Goal: Navigation & Orientation: Find specific page/section

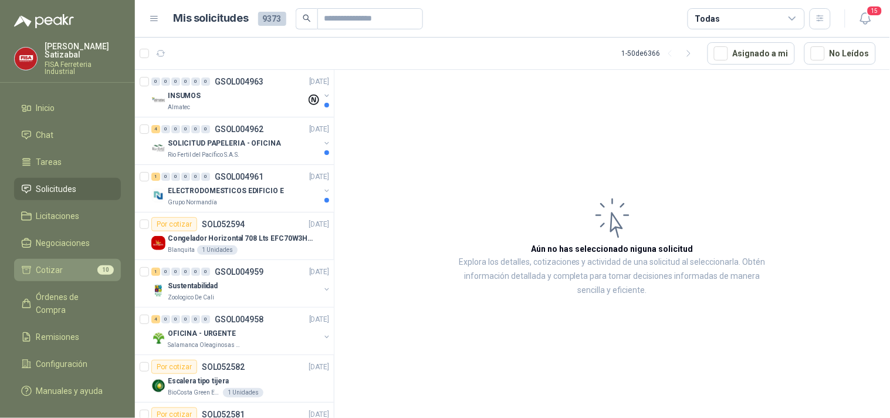
click at [63, 264] on li "Cotizar 10" at bounding box center [67, 270] width 93 height 13
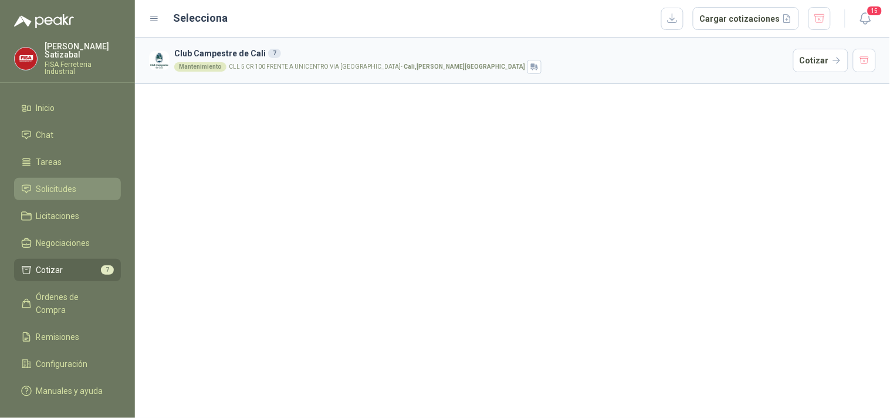
click at [56, 183] on span "Solicitudes" at bounding box center [56, 189] width 40 height 13
click at [75, 183] on span "Solicitudes" at bounding box center [56, 189] width 40 height 13
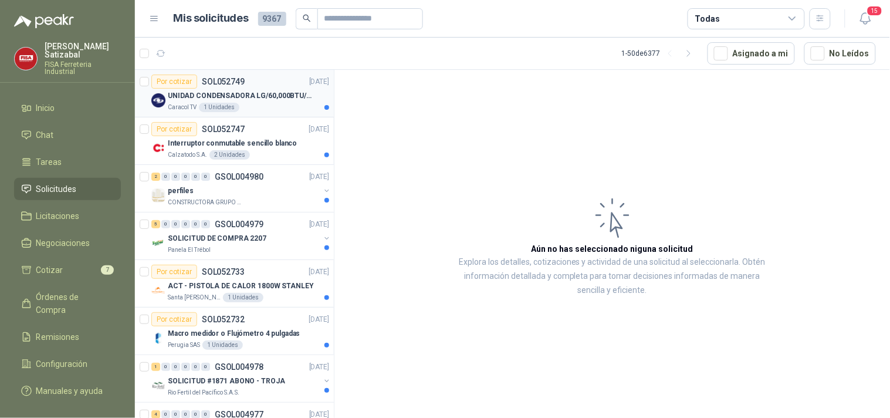
click at [256, 106] on div "Caracol TV 1 Unidades" at bounding box center [248, 107] width 161 height 9
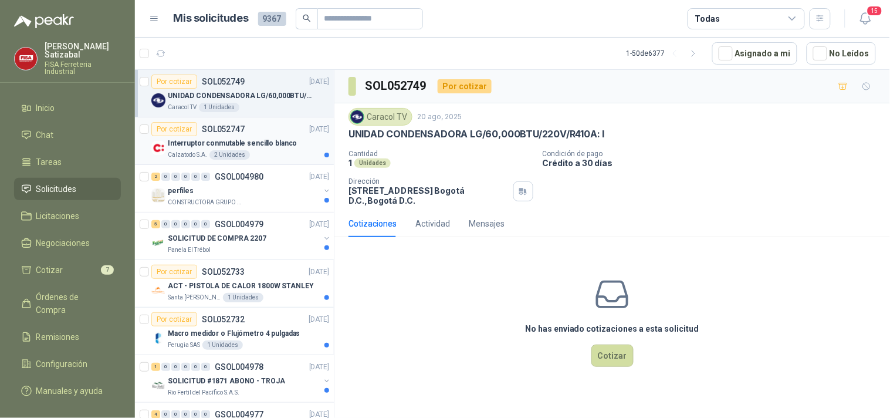
click at [248, 135] on div "Por cotizar SOL052747 20/08/25" at bounding box center [240, 129] width 178 height 14
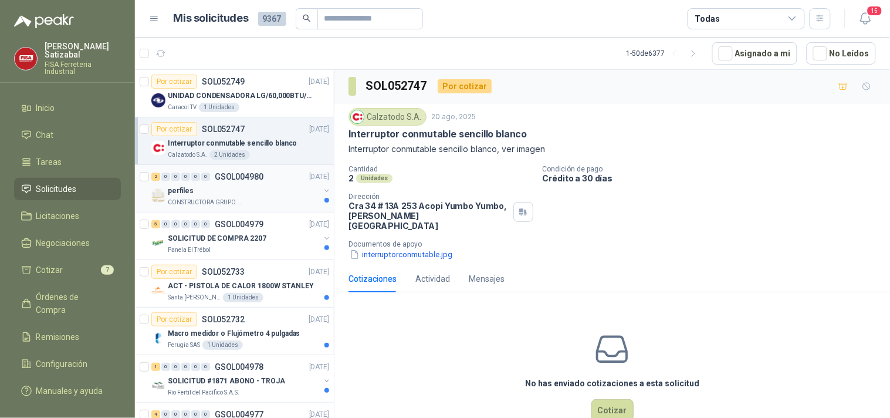
click at [269, 184] on div "perfiles" at bounding box center [244, 191] width 152 height 14
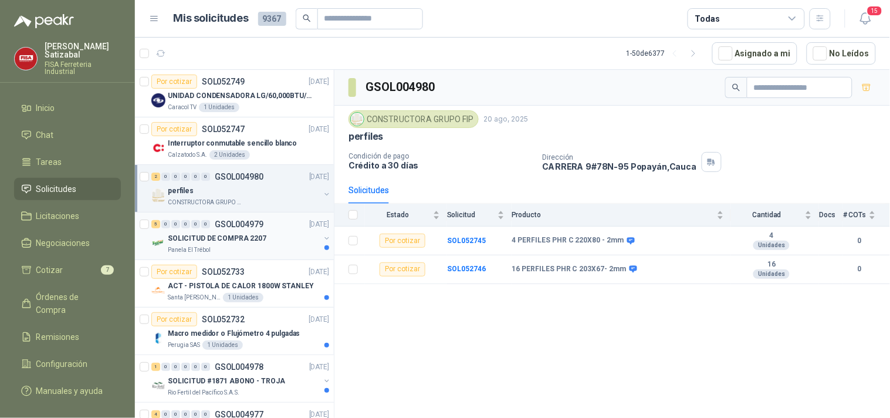
click at [256, 230] on div "5 0 0 0 0 0 GSOL004979 20/08/25" at bounding box center [241, 224] width 180 height 14
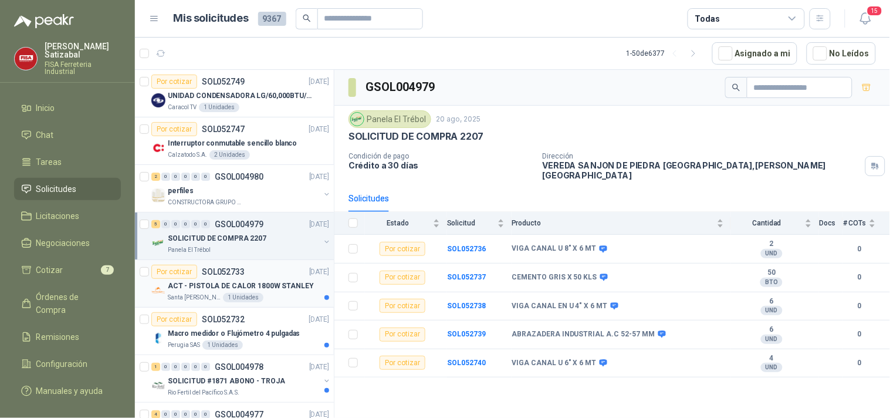
click at [241, 277] on div "Por cotizar SOL052733" at bounding box center [197, 272] width 93 height 14
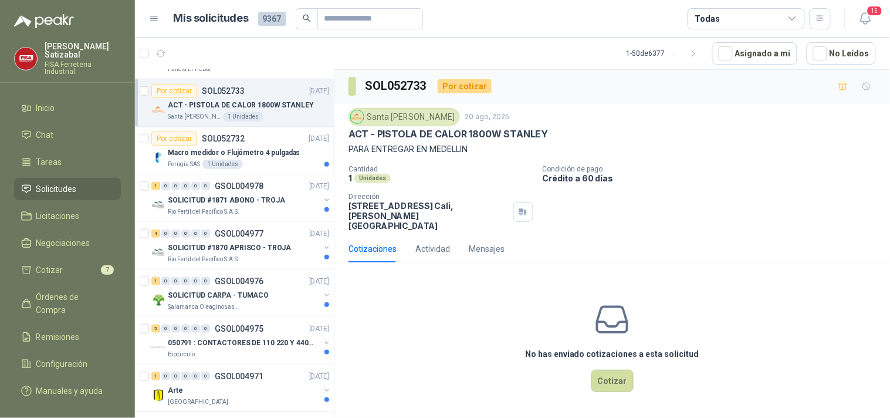
scroll to position [190, 0]
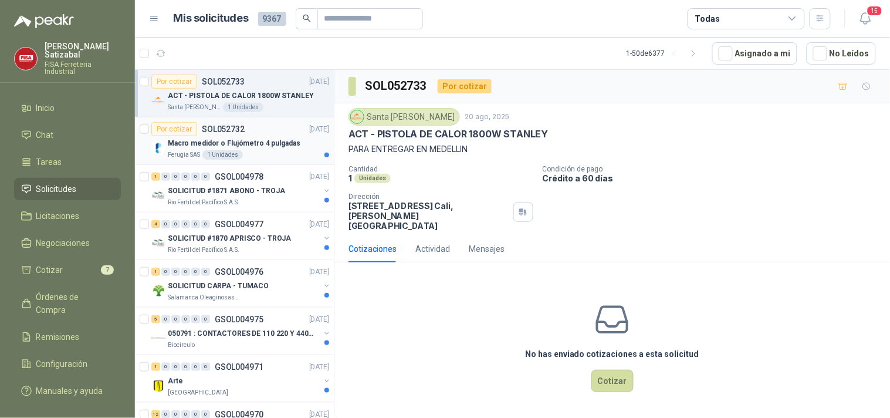
click at [245, 141] on p "Macro medidor o Flujómetro 4 pulgadas" at bounding box center [234, 143] width 133 height 11
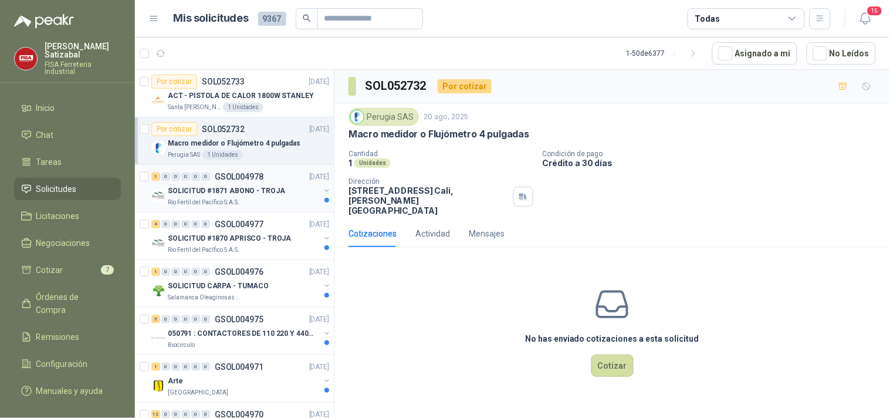
click at [244, 173] on p "GSOL004978" at bounding box center [239, 177] width 49 height 8
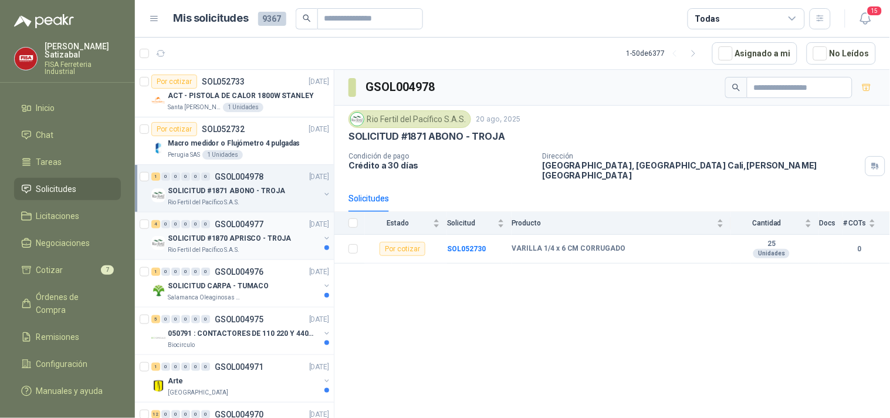
click at [239, 223] on p "GSOL004977" at bounding box center [239, 224] width 49 height 8
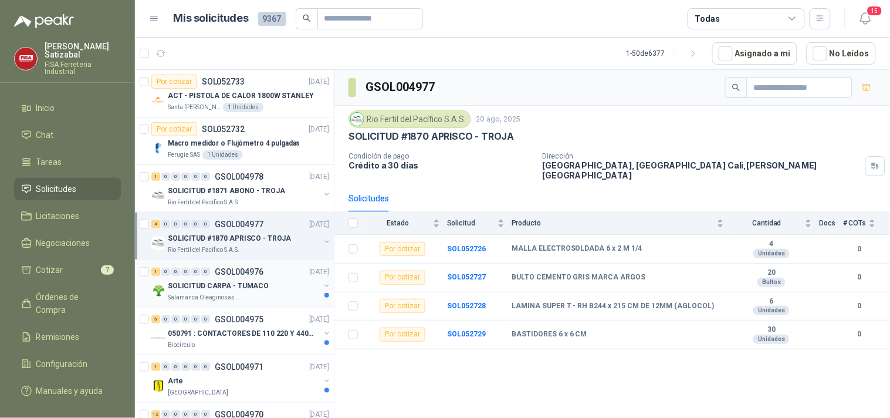
click at [235, 284] on p "SOLICITUD CARPA - TUMACO" at bounding box center [218, 286] width 101 height 11
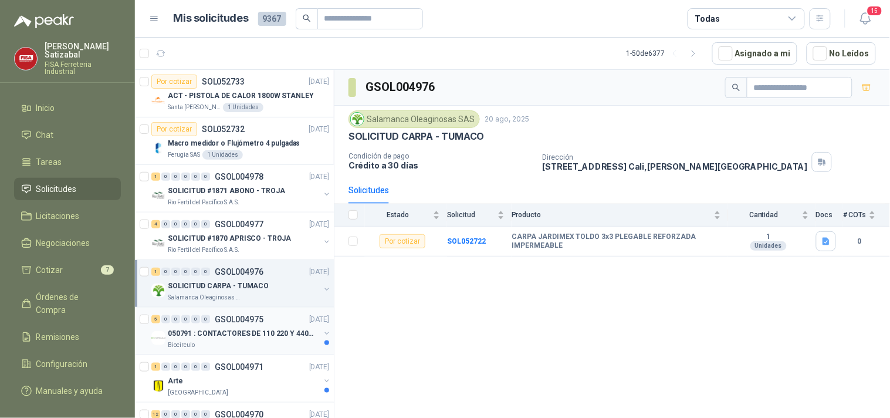
click at [261, 329] on p "050791 : CONTACTORES DE 110 220 Y 440 V" at bounding box center [241, 333] width 146 height 11
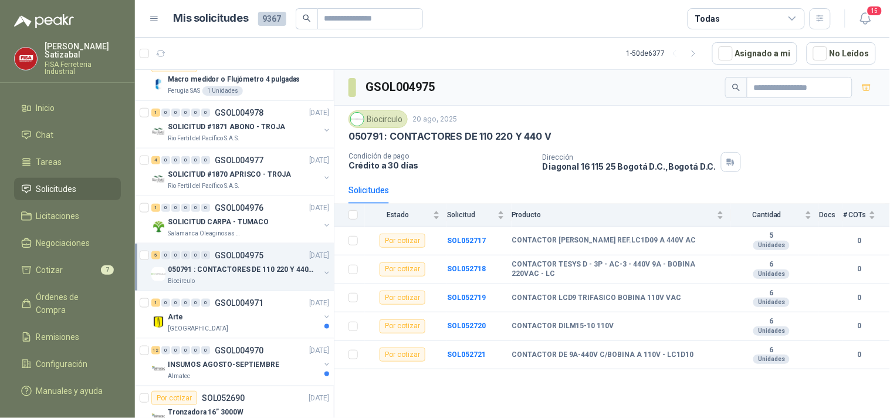
scroll to position [313, 0]
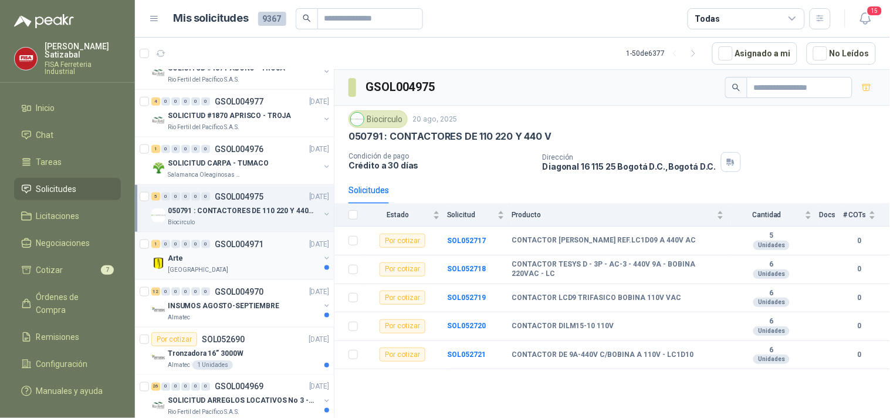
click at [232, 249] on div "1 0 0 0 0 0 GSOL004971 20/08/25" at bounding box center [241, 244] width 180 height 14
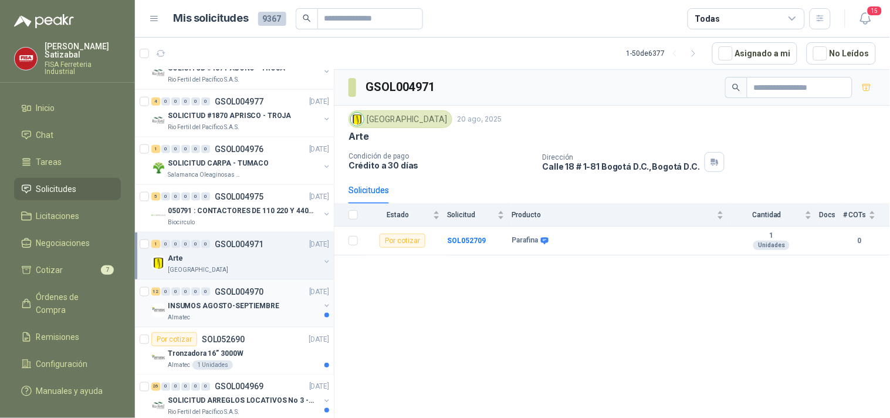
click at [228, 294] on p "GSOL004970" at bounding box center [239, 292] width 49 height 8
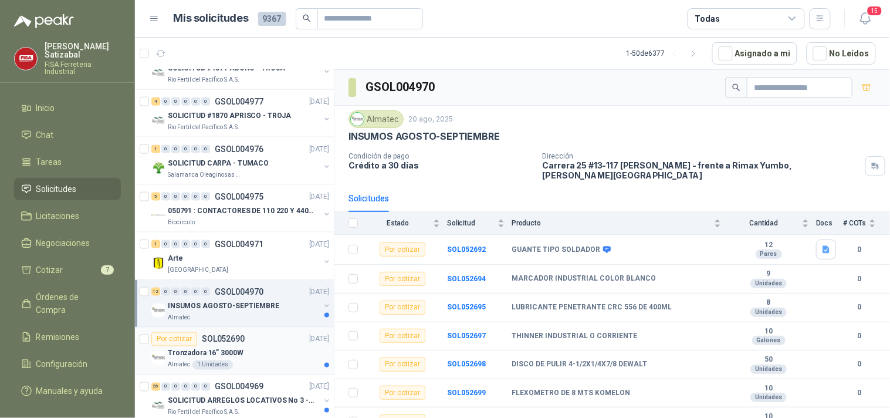
click at [253, 360] on div "Tronzadora 16” 3000W" at bounding box center [248, 353] width 161 height 14
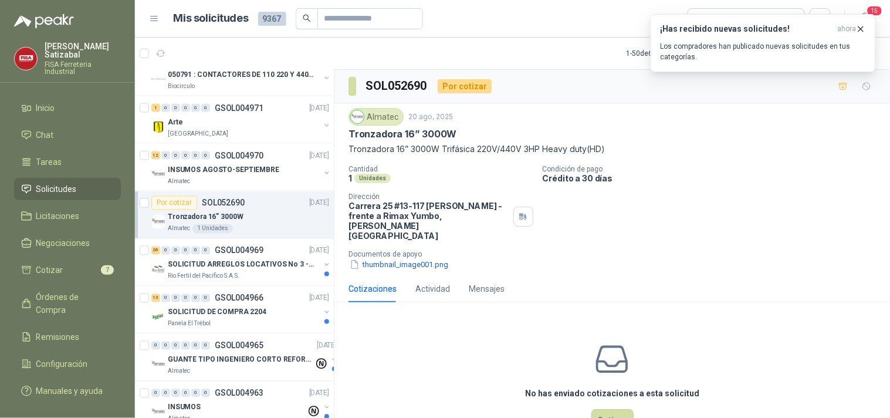
scroll to position [467, 0]
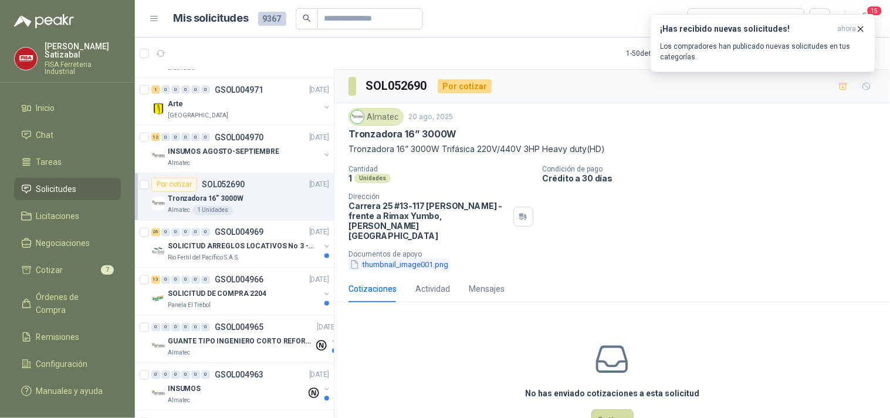
click at [385, 258] on button "thumbnail_image001.png" at bounding box center [399, 264] width 101 height 12
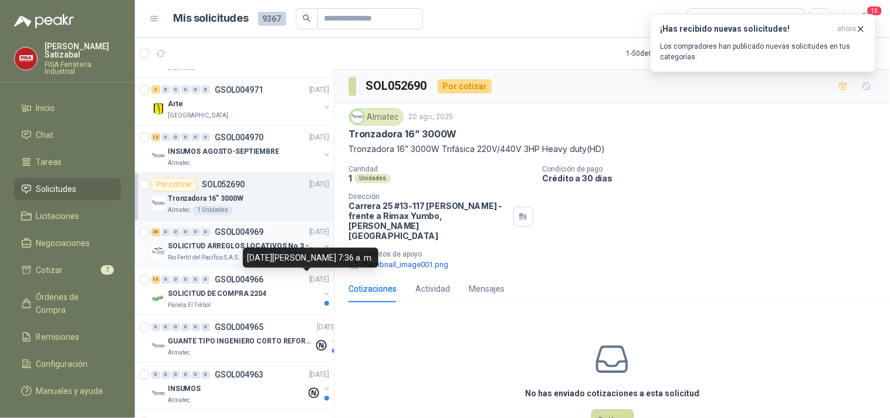
drag, startPoint x: 261, startPoint y: 238, endPoint x: 214, endPoint y: 242, distance: 47.8
click at [214, 242] on p "SOLICITUD ARREGLOS LOCATIVOS No 3 - PICHINDE" at bounding box center [241, 246] width 146 height 11
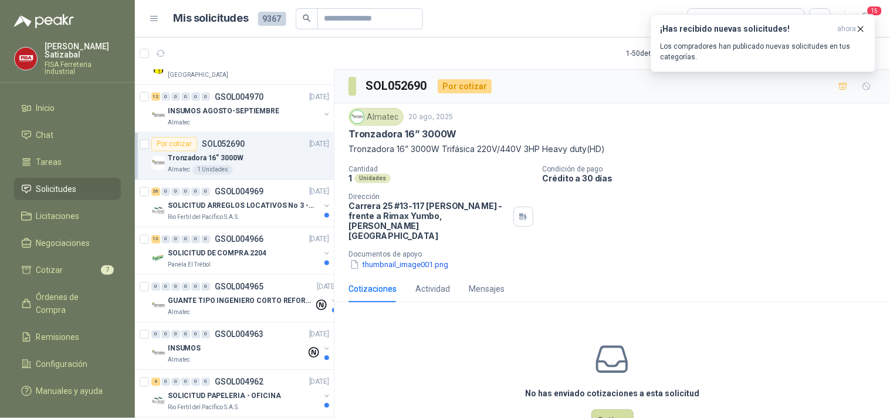
scroll to position [499, 0]
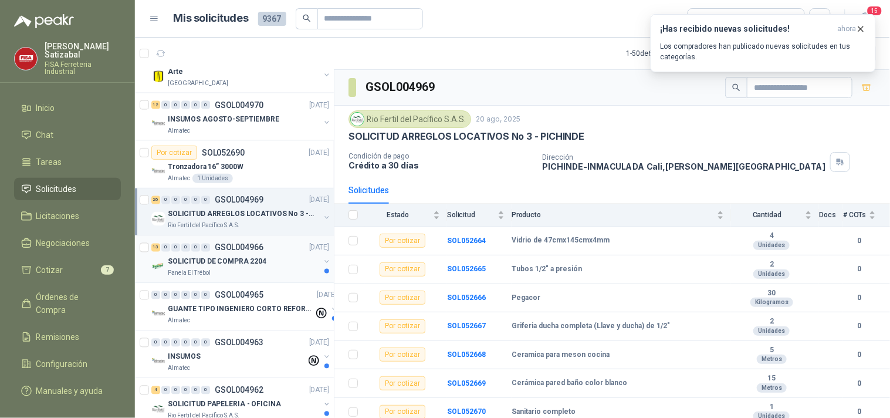
click at [221, 241] on div "13 0 0 0 0 0 GSOL004966 20/08/25" at bounding box center [241, 248] width 180 height 14
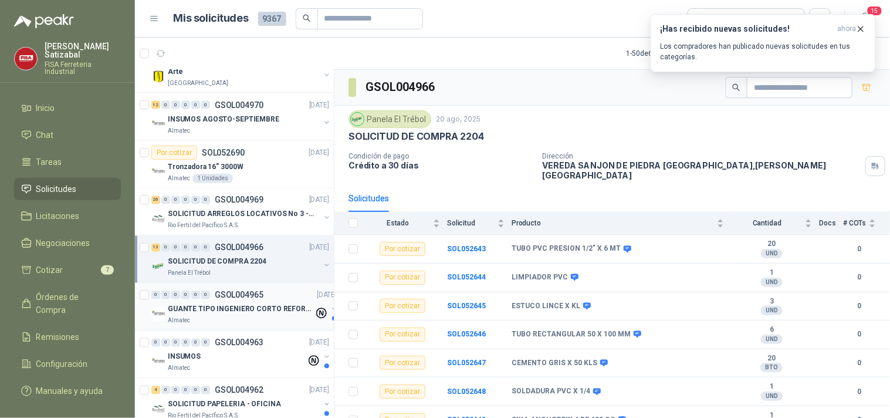
click at [235, 300] on div "0 0 0 0 0 0 GSOL004965 20/08/25" at bounding box center [245, 295] width 188 height 14
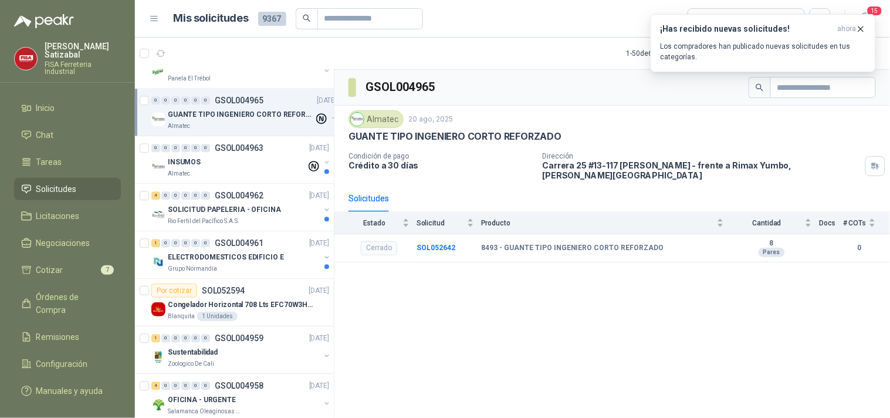
scroll to position [712, 0]
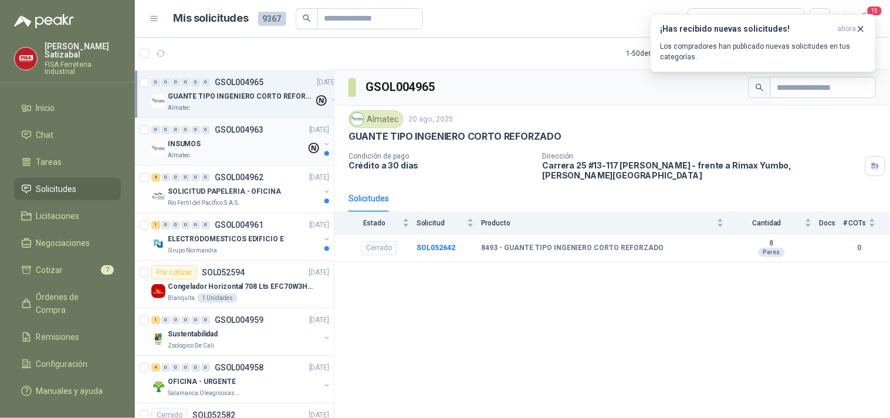
click at [256, 130] on p "GSOL004963" at bounding box center [239, 130] width 49 height 8
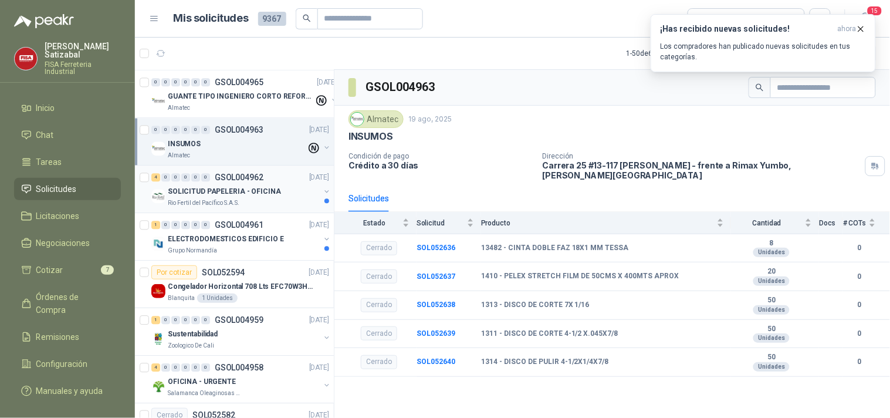
click at [251, 184] on div "SOLICITUD PAPELERIA - OFICINA" at bounding box center [244, 191] width 152 height 14
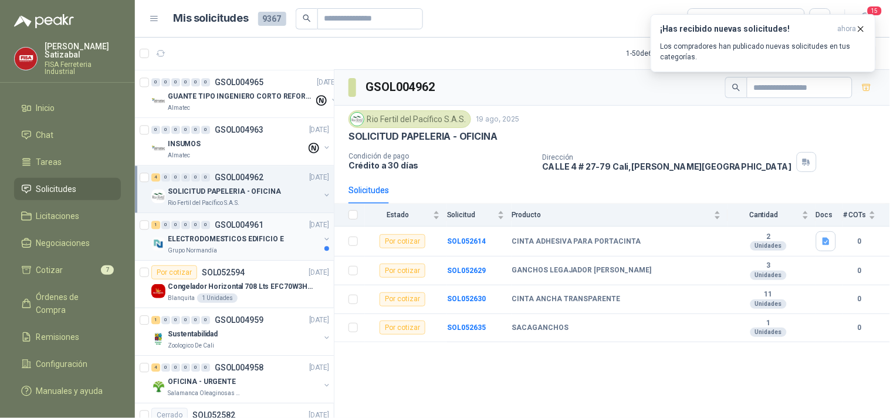
click at [235, 242] on p "ELECTRODOMESTICOS EDIFICIO E" at bounding box center [226, 239] width 116 height 11
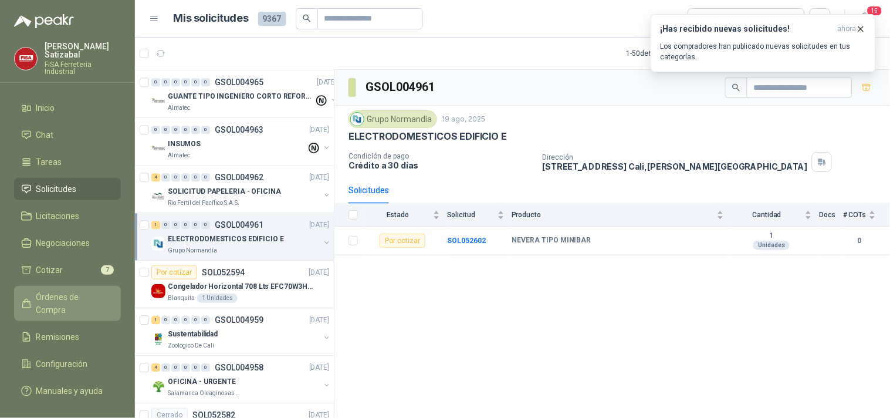
click at [66, 290] on span "Órdenes de Compra" at bounding box center [72, 303] width 73 height 26
